Goal: Check status: Check status

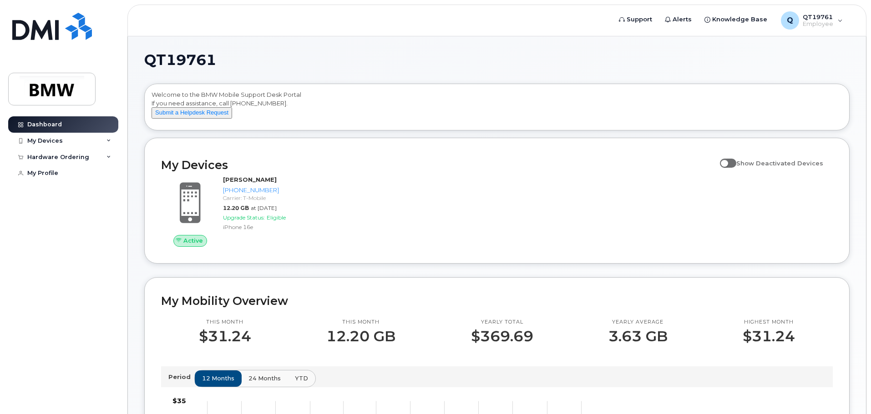
click at [736, 168] on span at bounding box center [728, 163] width 16 height 9
click at [727, 162] on input "Show Deactivated Devices" at bounding box center [723, 158] width 7 height 7
checkbox input "true"
click at [736, 172] on label "Show Deactivated Devices" at bounding box center [771, 163] width 103 height 17
click at [727, 162] on input "Show Deactivated Devices" at bounding box center [723, 158] width 7 height 7
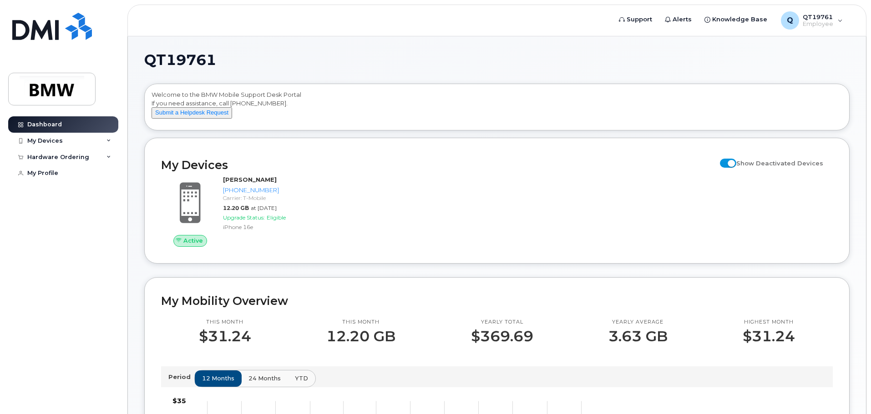
click at [736, 172] on label "Show Deactivated Devices" at bounding box center [771, 163] width 103 height 17
click at [727, 162] on input "Show Deactivated Devices" at bounding box center [723, 158] width 7 height 7
checkbox input "false"
drag, startPoint x: 617, startPoint y: 186, endPoint x: 612, endPoint y: 188, distance: 5.5
click at [612, 188] on div "QT19761 Welcome to the BMW Mobile Support Desk Portal If you need assistance, c…" at bounding box center [496, 408] width 705 height 711
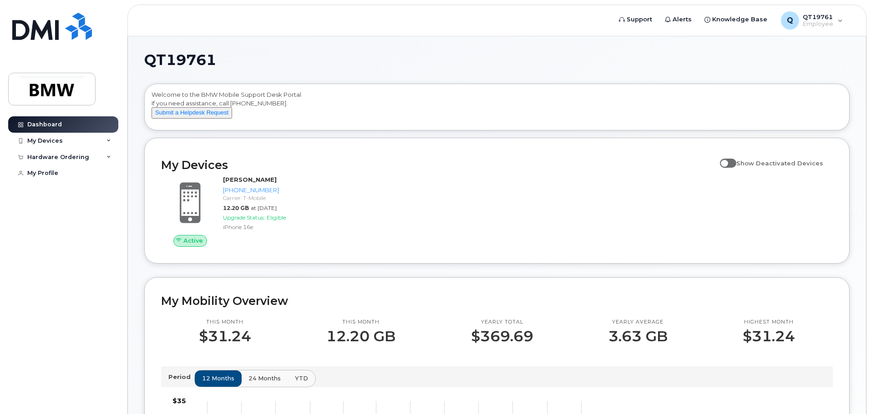
click at [589, 201] on div "Active Trey McMakin 864-800-7601 Carrier: T-Mobile 12.20 GB at Sep 01, 2025 Upg…" at bounding box center [497, 211] width 682 height 82
drag, startPoint x: 588, startPoint y: 201, endPoint x: 566, endPoint y: 194, distance: 23.3
click at [566, 194] on div "Active Trey McMakin 864-800-7601 Carrier: T-Mobile 12.20 GB at Sep 01, 2025 Upg…" at bounding box center [497, 211] width 682 height 82
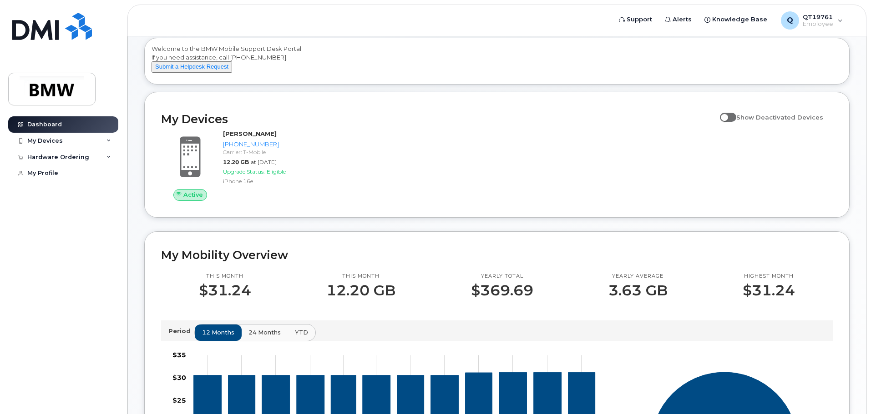
scroll to position [45, 0]
drag, startPoint x: 362, startPoint y: 345, endPoint x: 0, endPoint y: 436, distance: 373.3
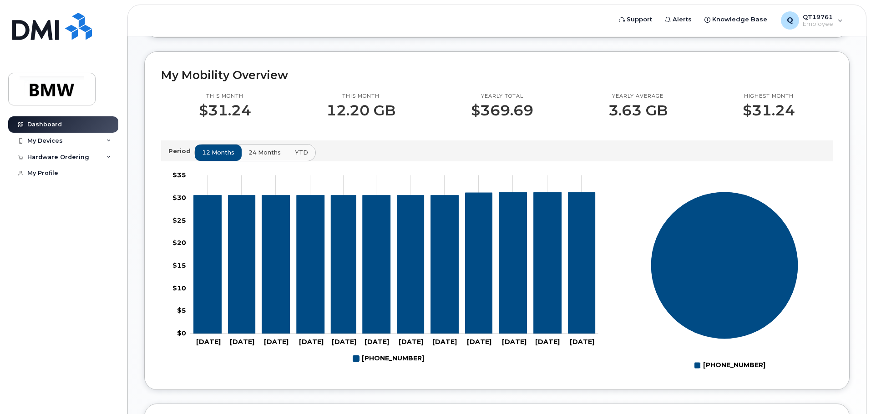
scroll to position [273, 0]
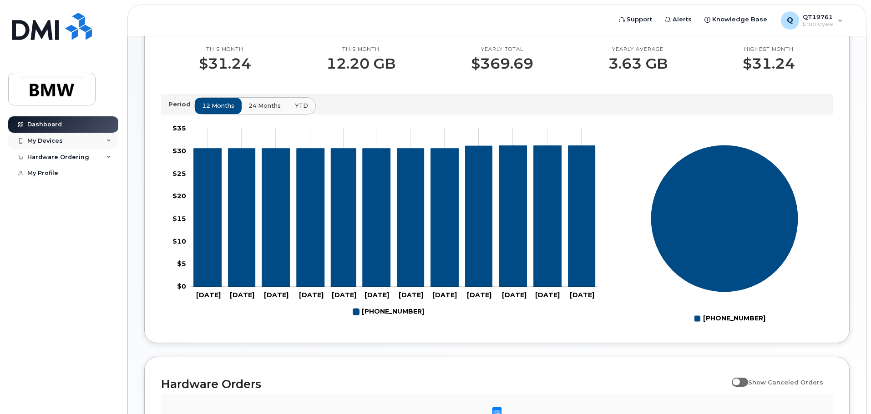
click at [49, 141] on div "My Devices" at bounding box center [44, 140] width 35 height 7
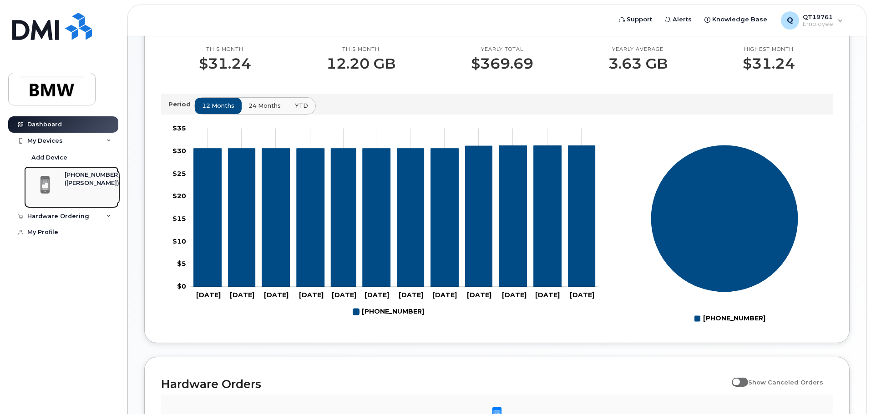
click at [75, 176] on div "[PHONE_NUMBER]" at bounding box center [92, 175] width 55 height 8
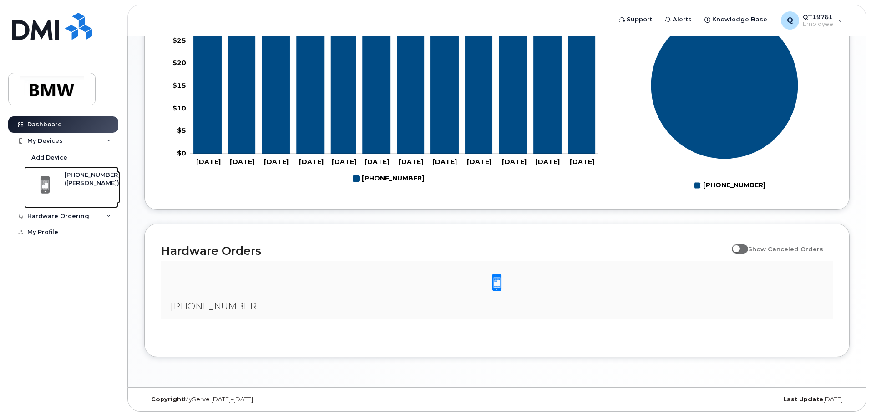
scroll to position [417, 0]
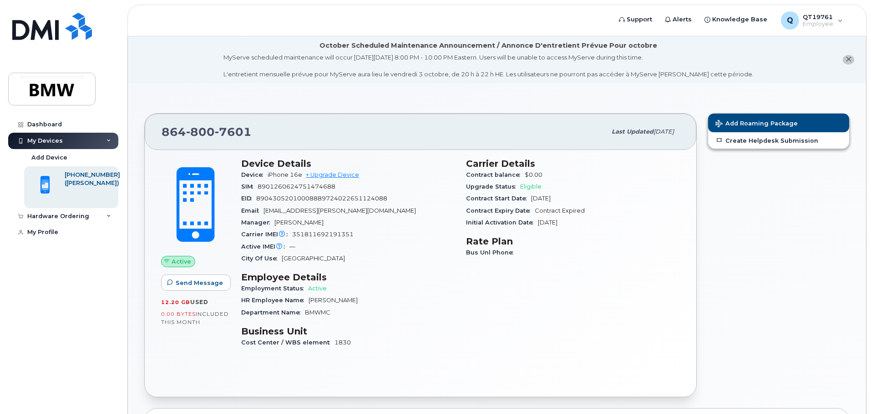
drag, startPoint x: 106, startPoint y: 284, endPoint x: -269, endPoint y: 367, distance: 384.8
drag, startPoint x: -269, startPoint y: 367, endPoint x: 67, endPoint y: 327, distance: 339.0
click at [67, 327] on div "Dashboard My Devices Add Device 864-800-7601 (Trey McMakin) Hardware Ordering M…" at bounding box center [64, 258] width 112 height 284
drag, startPoint x: 312, startPoint y: 233, endPoint x: -1, endPoint y: 294, distance: 319.7
drag, startPoint x: -1, startPoint y: 294, endPoint x: 82, endPoint y: 257, distance: 91.2
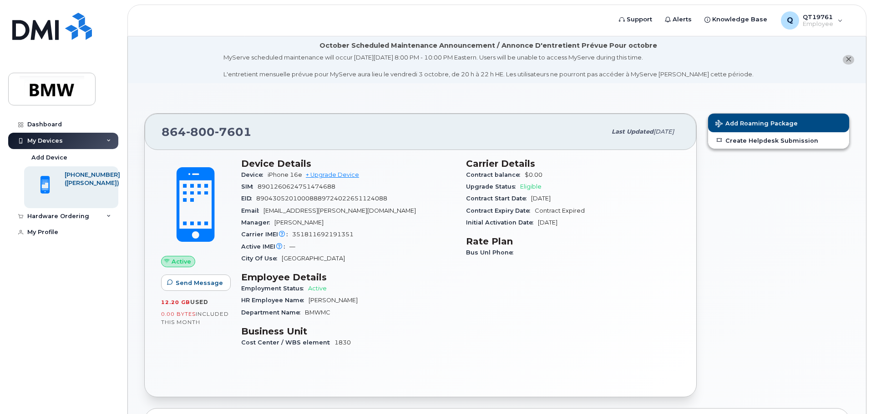
click at [82, 257] on div "Dashboard My Devices Add Device 864-800-7601 (Trey McMakin) Hardware Ordering M…" at bounding box center [64, 258] width 112 height 284
drag, startPoint x: 453, startPoint y: 182, endPoint x: 420, endPoint y: 196, distance: 36.1
click at [420, 195] on section "Device Details Device iPhone 16e + Upgrade Device SIM 8901260624751474688 EID 8…" at bounding box center [348, 211] width 214 height 106
drag, startPoint x: 199, startPoint y: 252, endPoint x: 439, endPoint y: 342, distance: 256.3
click at [439, 342] on div "Cost Center / WBS element 1830" at bounding box center [348, 343] width 214 height 12
